Goal: Information Seeking & Learning: Understand process/instructions

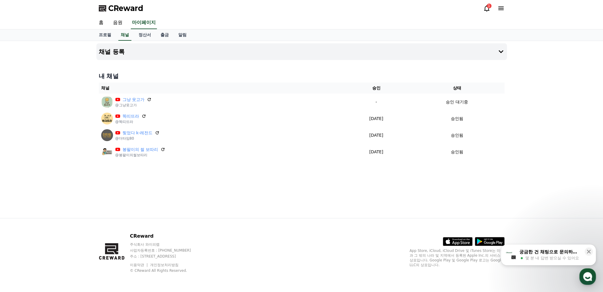
click at [487, 7] on div "1" at bounding box center [489, 6] width 5 height 5
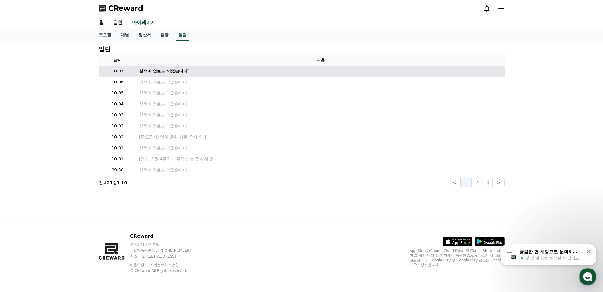
click at [179, 71] on div "실적이 업로드 되었습니다" at bounding box center [163, 71] width 49 height 6
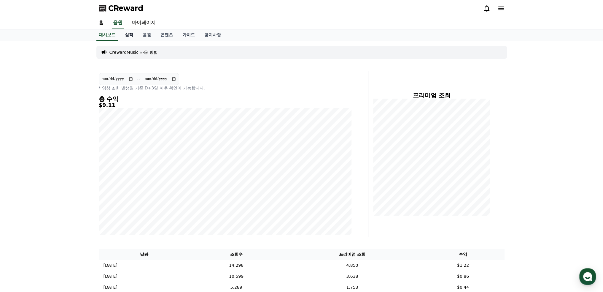
click at [129, 33] on link "실적" at bounding box center [129, 34] width 18 height 11
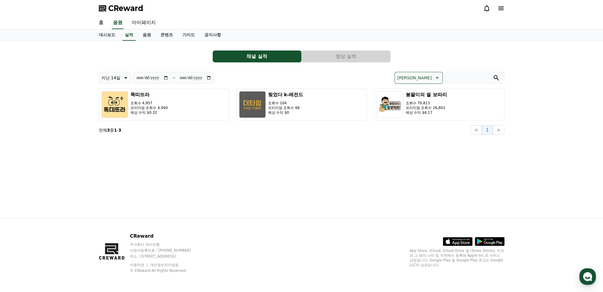
click at [359, 57] on button "영상 실적" at bounding box center [346, 56] width 89 height 12
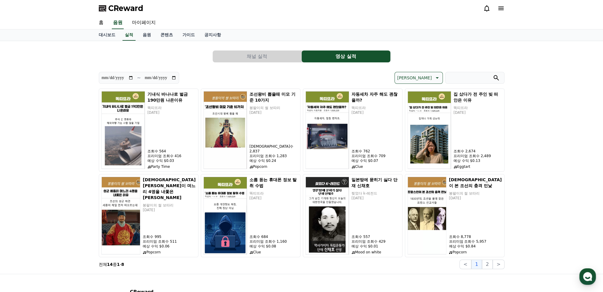
click at [433, 78] on icon at bounding box center [436, 77] width 7 height 7
click at [413, 122] on button "수익 순" at bounding box center [404, 123] width 18 height 13
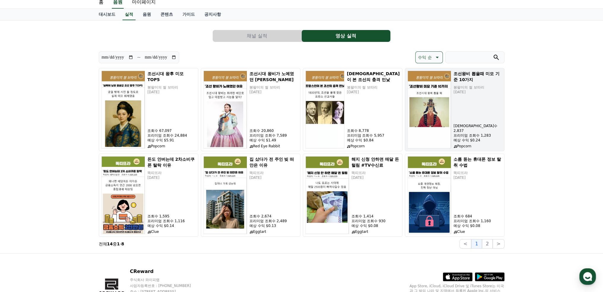
scroll to position [30, 0]
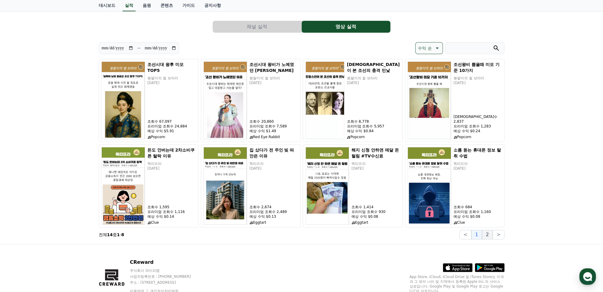
click at [486, 235] on button "2" at bounding box center [487, 234] width 11 height 9
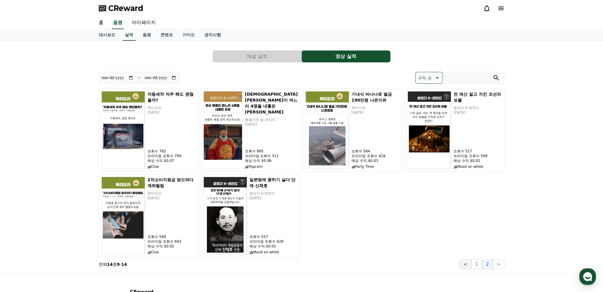
click at [464, 262] on button "<" at bounding box center [465, 263] width 12 height 9
click at [261, 58] on button "채널 실적" at bounding box center [257, 56] width 89 height 12
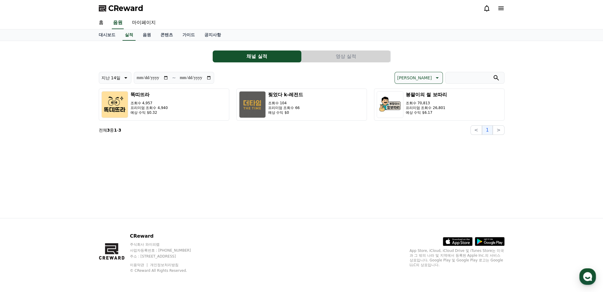
click at [122, 78] on icon at bounding box center [125, 77] width 7 height 7
click at [111, 140] on button "지난 30일" at bounding box center [111, 139] width 24 height 13
click at [124, 77] on icon at bounding box center [125, 77] width 3 height 1
click at [117, 153] on button "지난 90일" at bounding box center [111, 154] width 24 height 13
type input "**********"
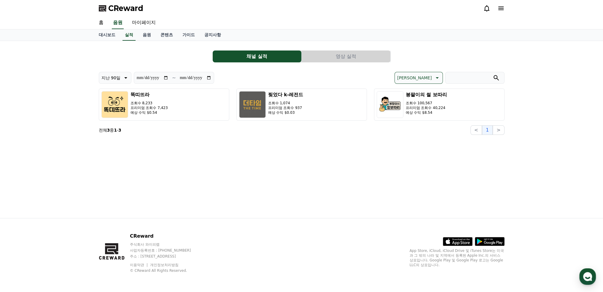
click at [342, 56] on button "영상 실적" at bounding box center [346, 56] width 89 height 12
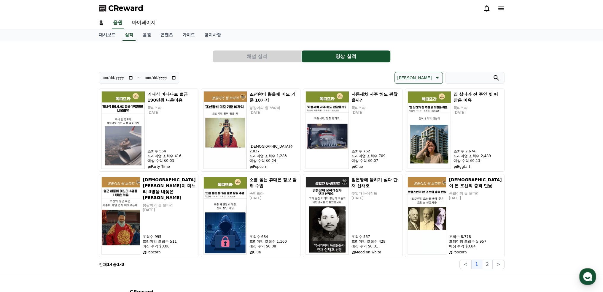
click at [174, 77] on input "**********" at bounding box center [160, 77] width 32 height 7
type input "**********"
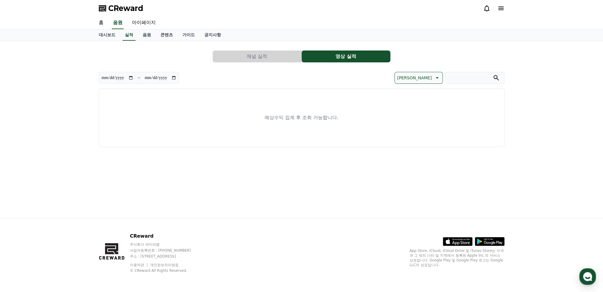
click at [131, 75] on input "**********" at bounding box center [117, 77] width 32 height 7
type input "**********"
click at [174, 77] on input "**********" at bounding box center [160, 77] width 32 height 7
type input "**********"
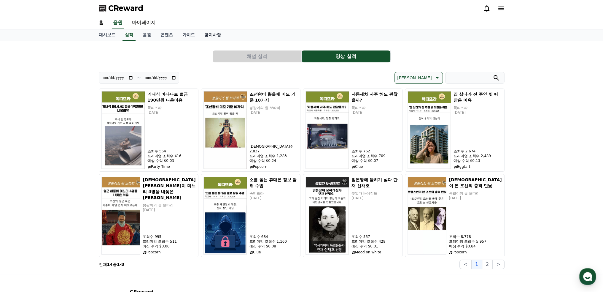
click at [208, 33] on link "공지사항" at bounding box center [213, 34] width 26 height 11
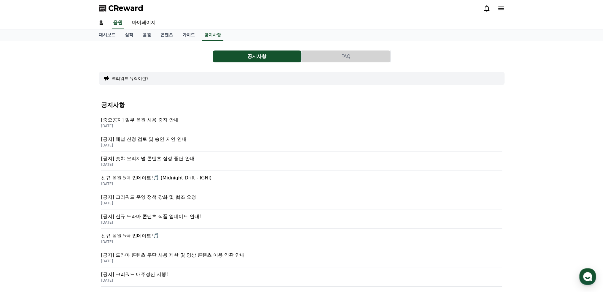
click at [486, 7] on icon at bounding box center [486, 8] width 7 height 7
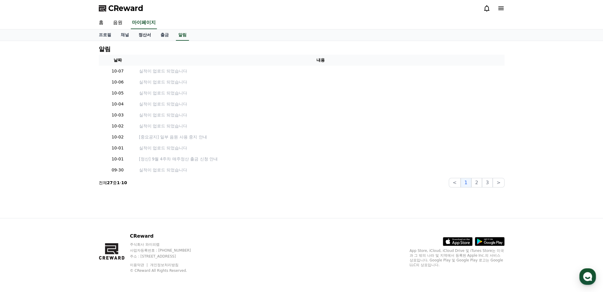
click at [142, 32] on link "정산서" at bounding box center [145, 34] width 22 height 11
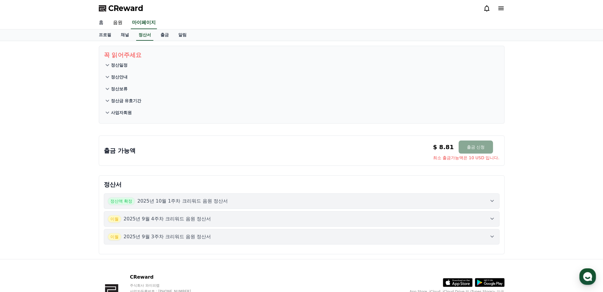
click at [101, 21] on link "홈" at bounding box center [101, 23] width 14 height 12
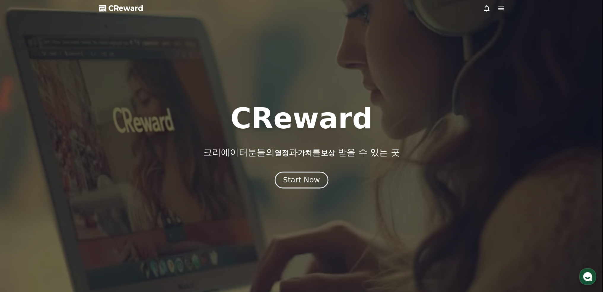
click at [307, 179] on div "Start Now" at bounding box center [301, 180] width 37 height 10
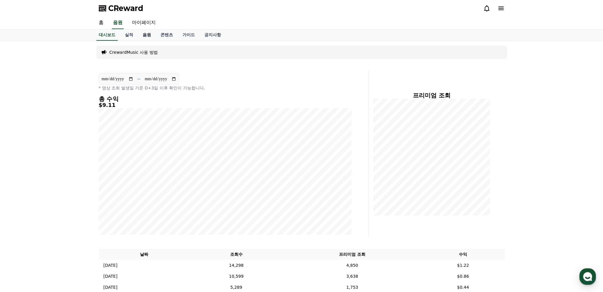
click at [148, 33] on link "음원" at bounding box center [147, 34] width 18 height 11
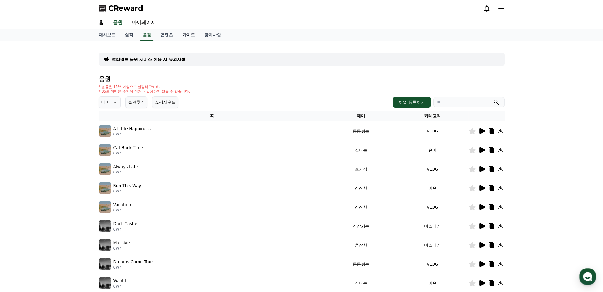
click at [188, 34] on link "가이드" at bounding box center [189, 34] width 22 height 11
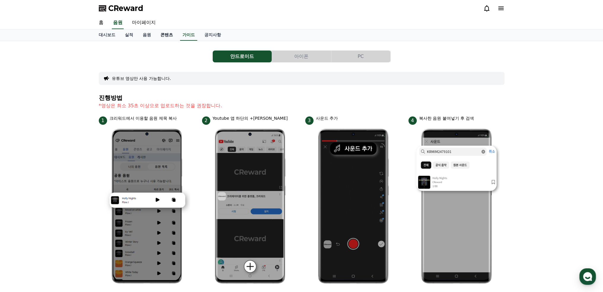
click at [167, 35] on link "콘텐츠" at bounding box center [167, 34] width 22 height 11
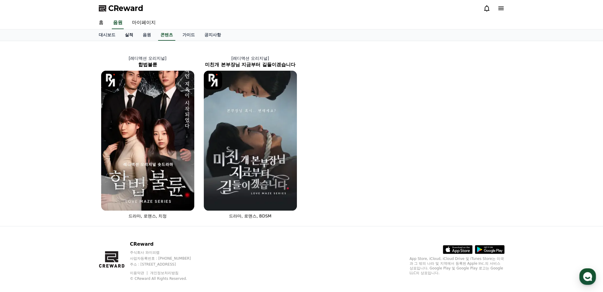
click at [128, 34] on link "실적" at bounding box center [129, 34] width 18 height 11
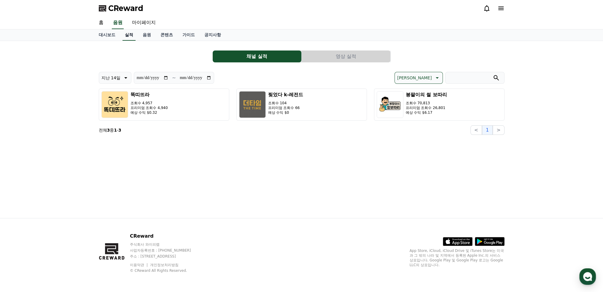
click at [126, 34] on link "실적" at bounding box center [128, 34] width 13 height 11
click at [144, 20] on link "마이페이지" at bounding box center [143, 23] width 33 height 12
select select "**********"
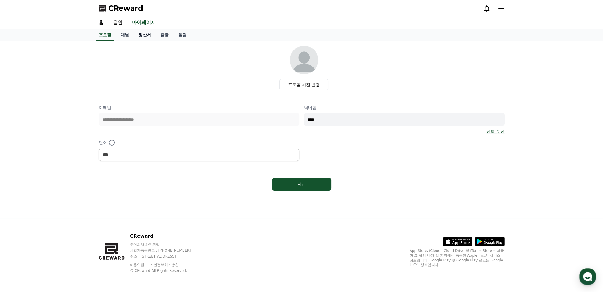
click at [140, 32] on link "정산서" at bounding box center [145, 34] width 22 height 11
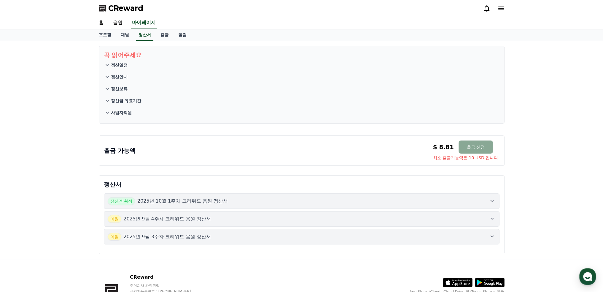
click at [492, 216] on icon at bounding box center [492, 218] width 7 height 7
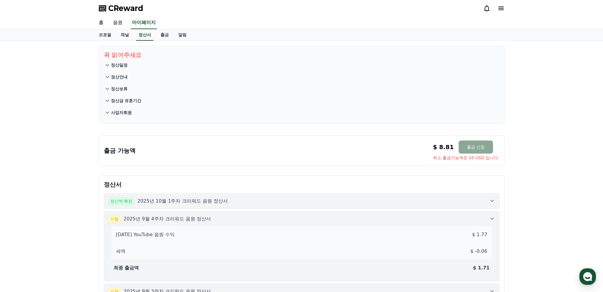
click at [489, 201] on icon at bounding box center [492, 200] width 7 height 7
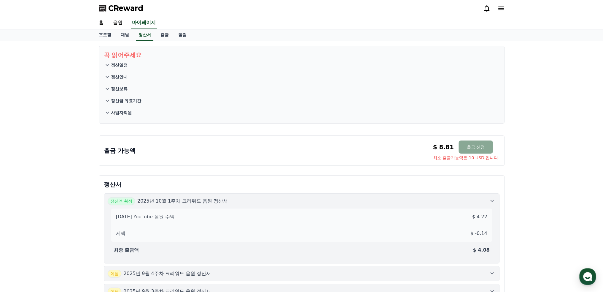
click at [531, 192] on div "꼭 읽어주세요 정산일정 정산안내 정산보류 정산금 유효기간 사업자회원 출금 가능액 $ 8.81 출금 신청 최소 출금가능액은 10 USD 입니다.…" at bounding box center [301, 177] width 603 height 272
click at [134, 101] on p "정산금 유효기간" at bounding box center [126, 101] width 31 height 6
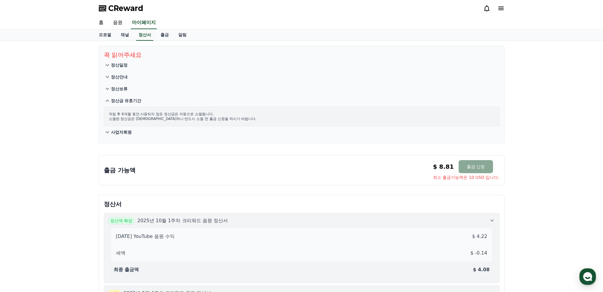
click at [120, 89] on p "정산보류" at bounding box center [119, 89] width 17 height 6
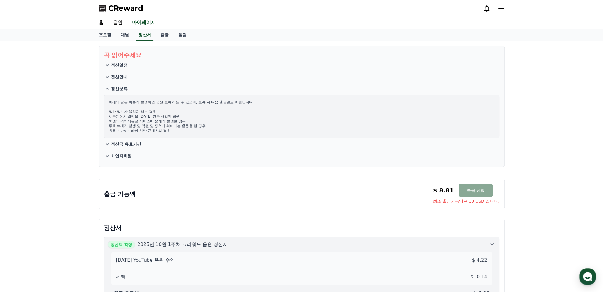
click at [122, 76] on p "정산안내" at bounding box center [119, 77] width 17 height 6
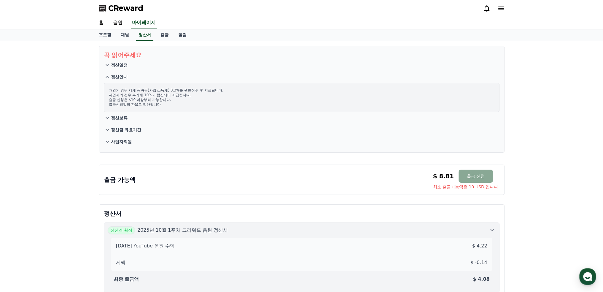
click at [120, 65] on p "정산일정" at bounding box center [119, 65] width 17 height 6
